Goal: Task Accomplishment & Management: Manage account settings

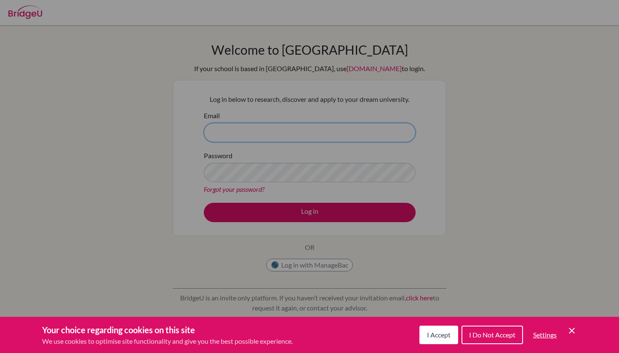
type input "sylvester.brian@gmail.com"
click at [309, 212] on button "Log in" at bounding box center [310, 212] width 212 height 19
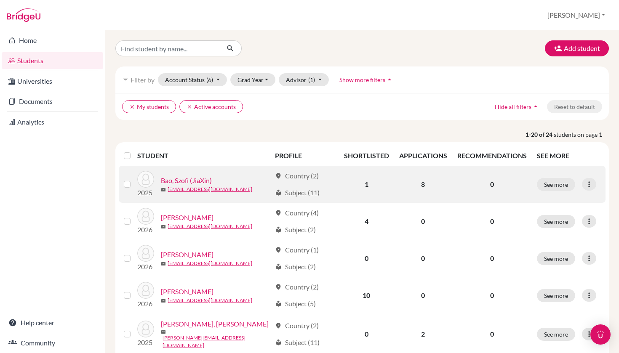
scroll to position [29, 0]
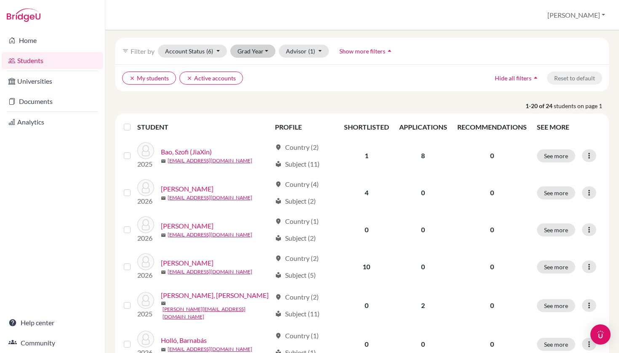
click at [269, 55] on button "Grad Year" at bounding box center [252, 51] width 45 height 13
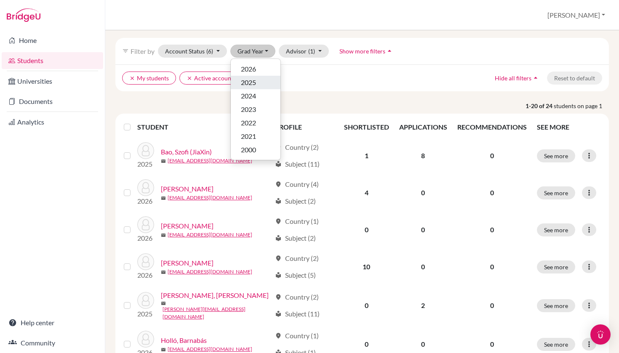
click at [265, 83] on div "2025" at bounding box center [255, 82] width 29 height 10
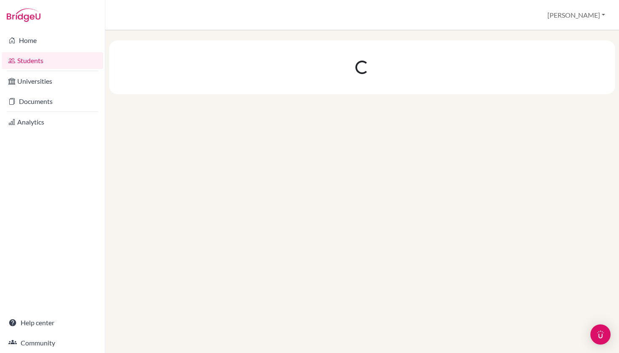
scroll to position [0, 0]
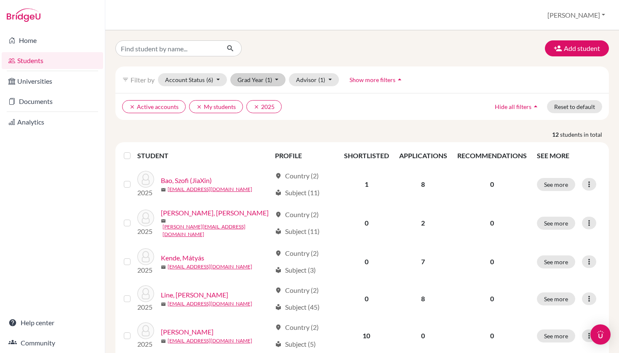
click at [255, 76] on button "Grad Year (1)" at bounding box center [258, 79] width 56 height 13
click at [254, 113] on span "2025" at bounding box center [248, 111] width 15 height 10
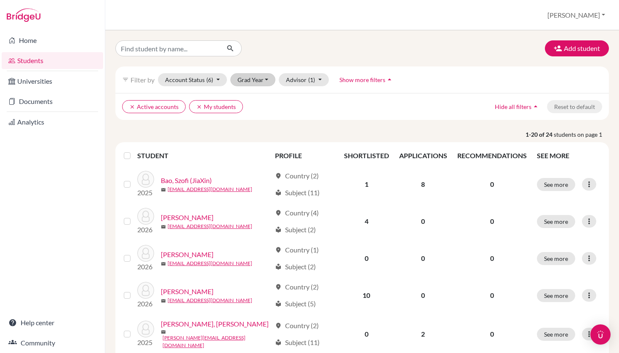
click at [254, 78] on button "Grad Year" at bounding box center [252, 79] width 45 height 13
click at [254, 93] on span "2026" at bounding box center [248, 98] width 15 height 10
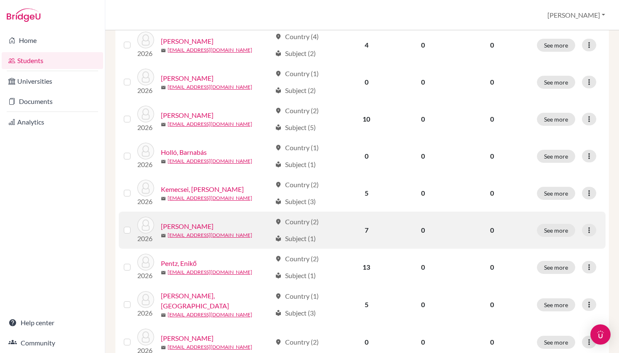
scroll to position [136, 0]
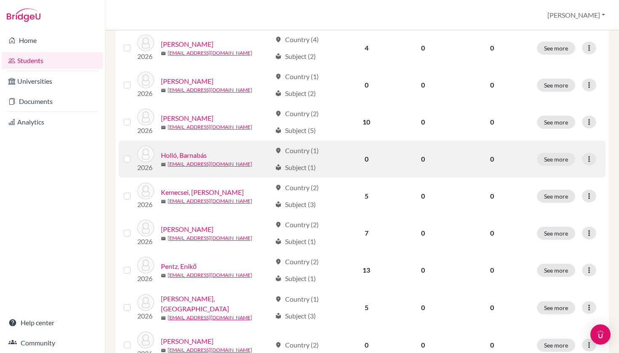
click at [180, 155] on link "Holló, Barnabás" at bounding box center [184, 155] width 46 height 10
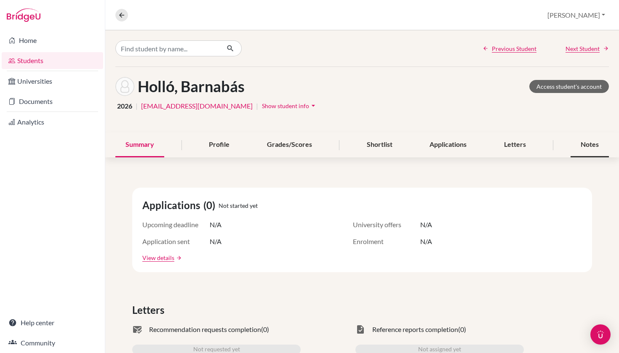
click at [595, 145] on div "Notes" at bounding box center [589, 145] width 38 height 25
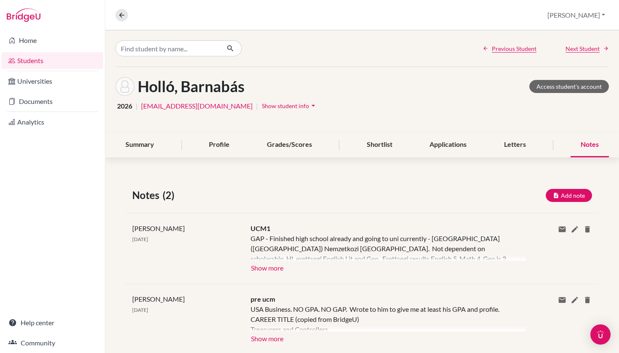
click at [262, 268] on button "Show more" at bounding box center [266, 267] width 33 height 13
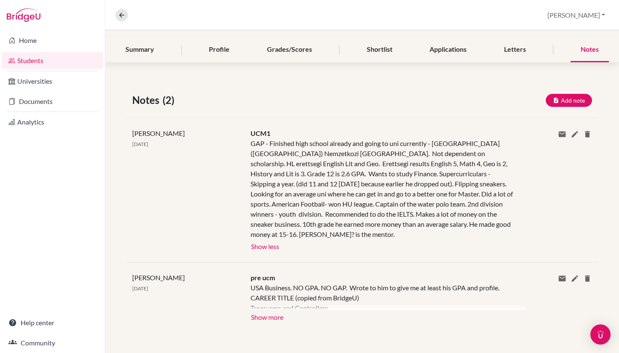
scroll to position [95, 0]
click at [259, 315] on button "Show more" at bounding box center [266, 316] width 33 height 13
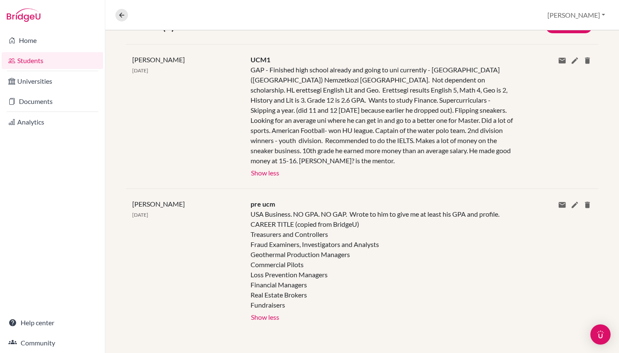
scroll to position [169, 0]
click at [121, 16] on icon at bounding box center [122, 15] width 8 height 8
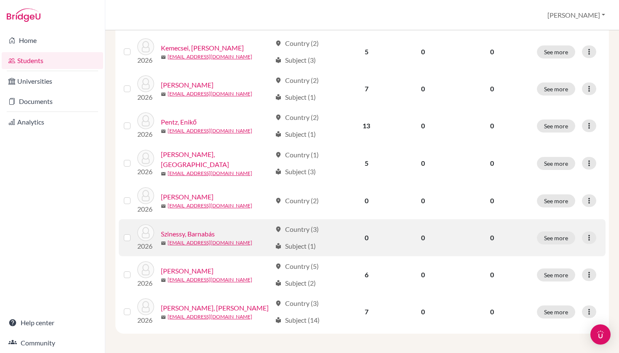
click at [186, 232] on link "Szinessy, Barnabás" at bounding box center [188, 234] width 54 height 10
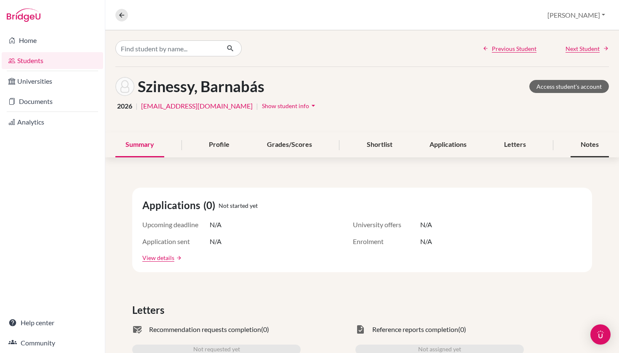
click at [599, 144] on div "Notes" at bounding box center [589, 145] width 38 height 25
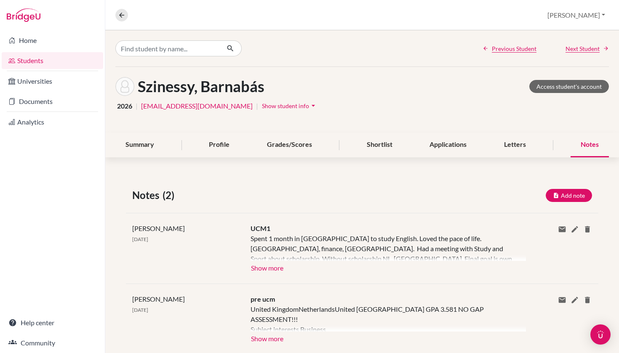
click at [262, 266] on button "Show more" at bounding box center [266, 267] width 33 height 13
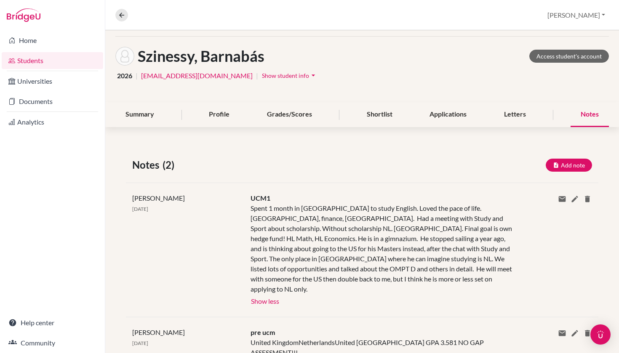
scroll to position [31, 0]
